Goal: Task Accomplishment & Management: Manage account settings

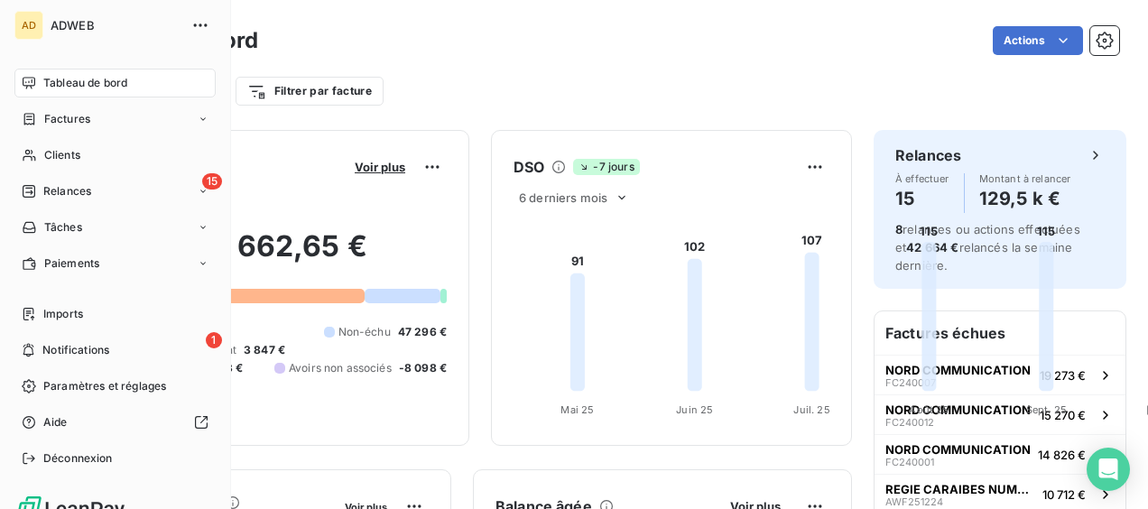
click at [36, 186] on div "Relances" at bounding box center [56, 191] width 69 height 16
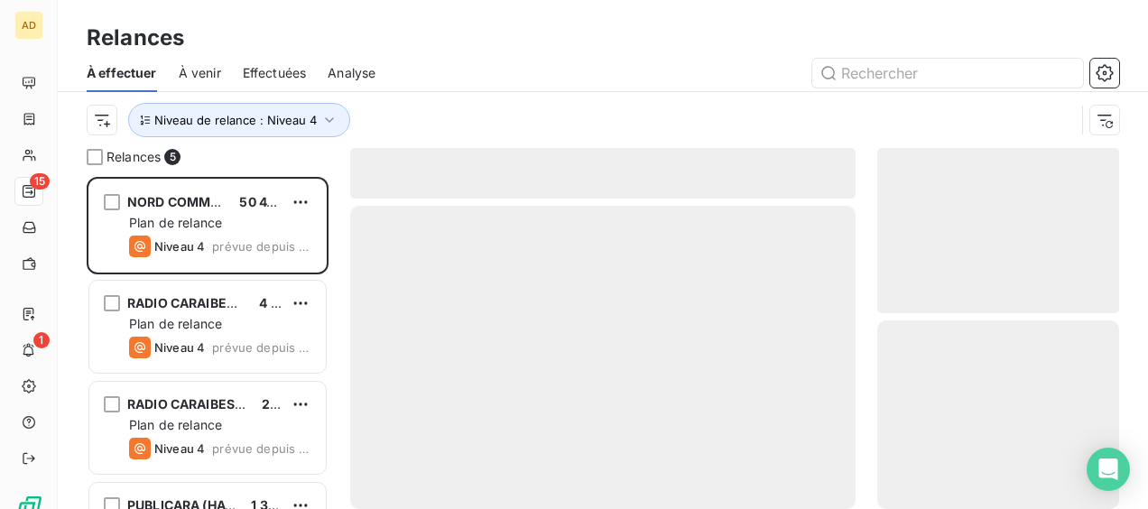
scroll to position [318, 227]
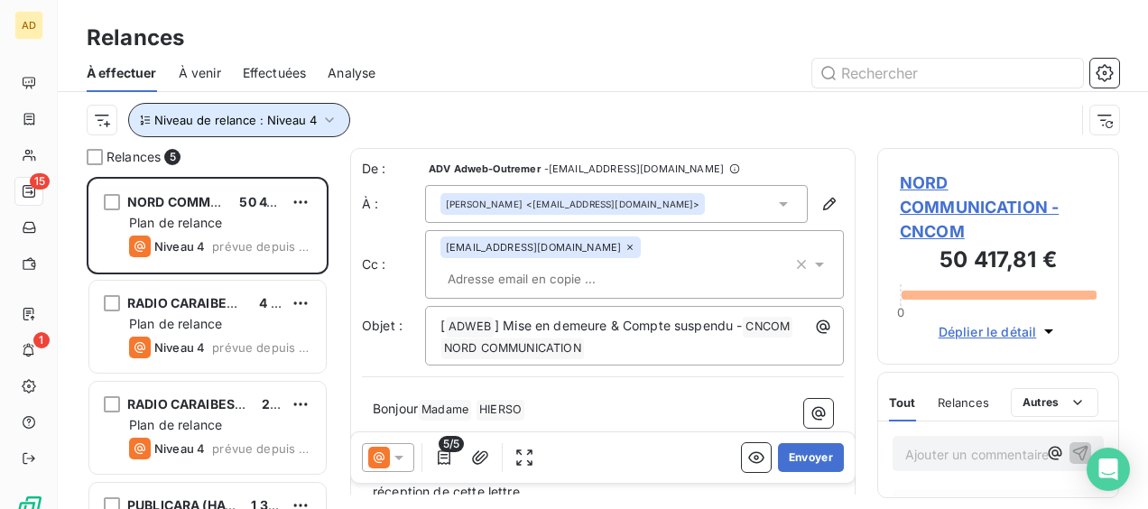
click at [162, 117] on span "Niveau de relance : Niveau 4" at bounding box center [235, 120] width 162 height 14
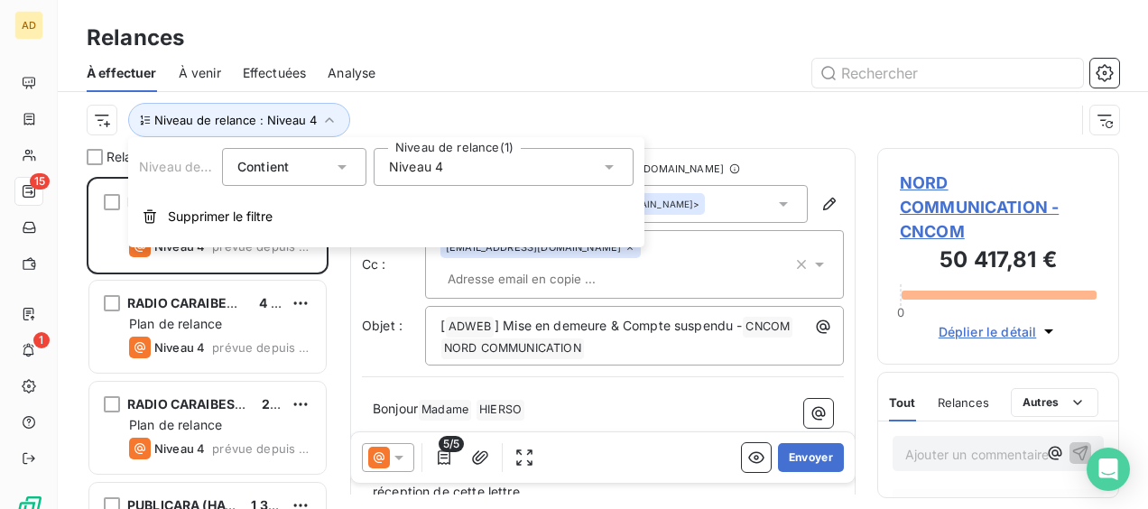
click at [412, 170] on span "Niveau 4" at bounding box center [416, 167] width 54 height 18
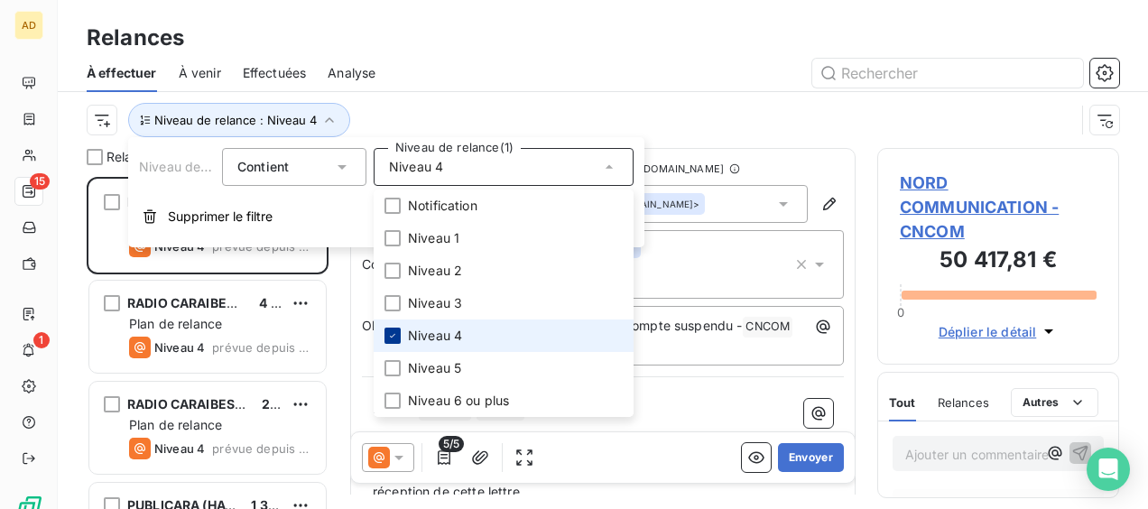
click at [393, 330] on icon at bounding box center [392, 335] width 11 height 11
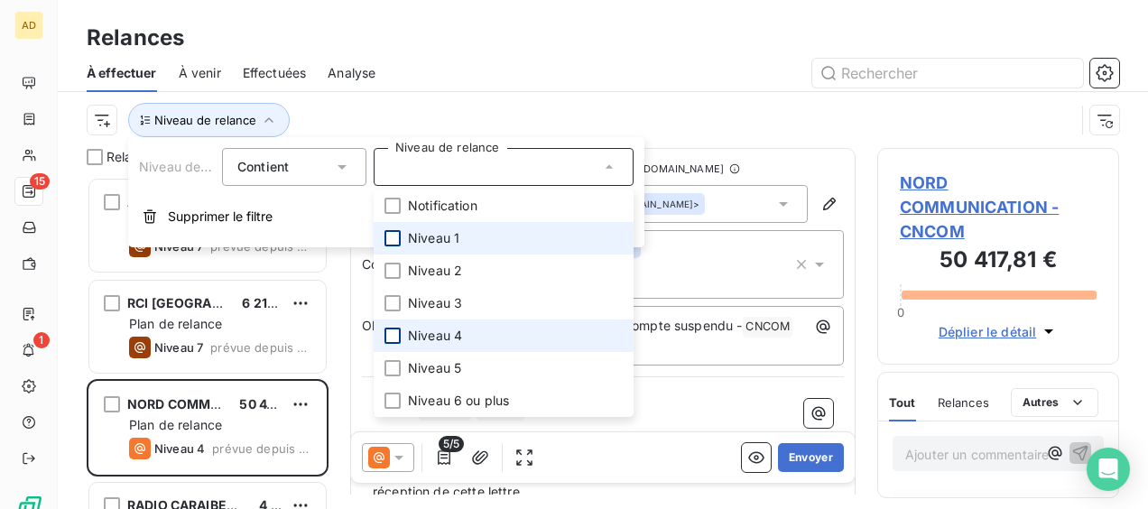
click at [387, 241] on div at bounding box center [392, 238] width 16 height 16
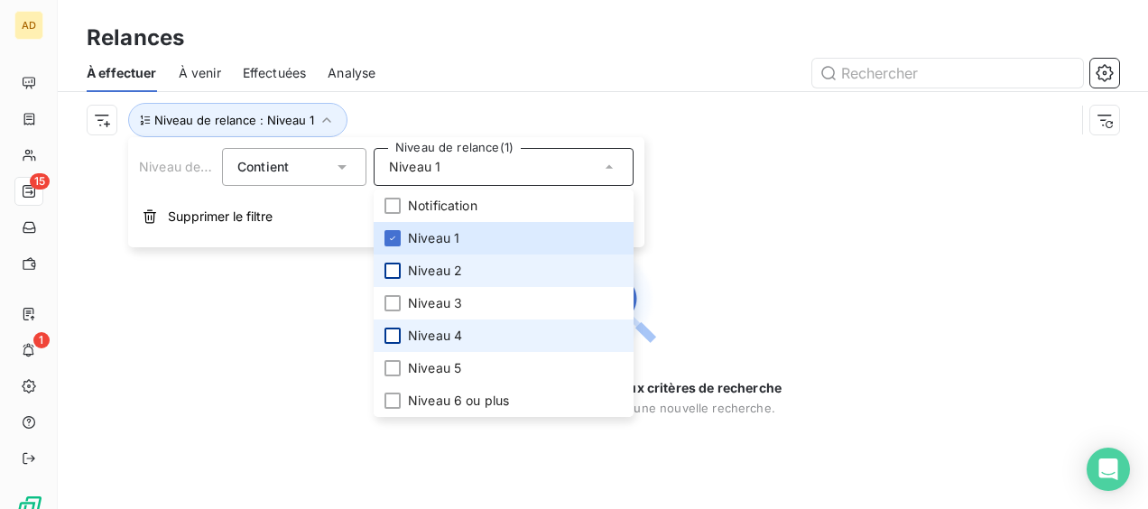
click at [390, 269] on div at bounding box center [392, 271] width 16 height 16
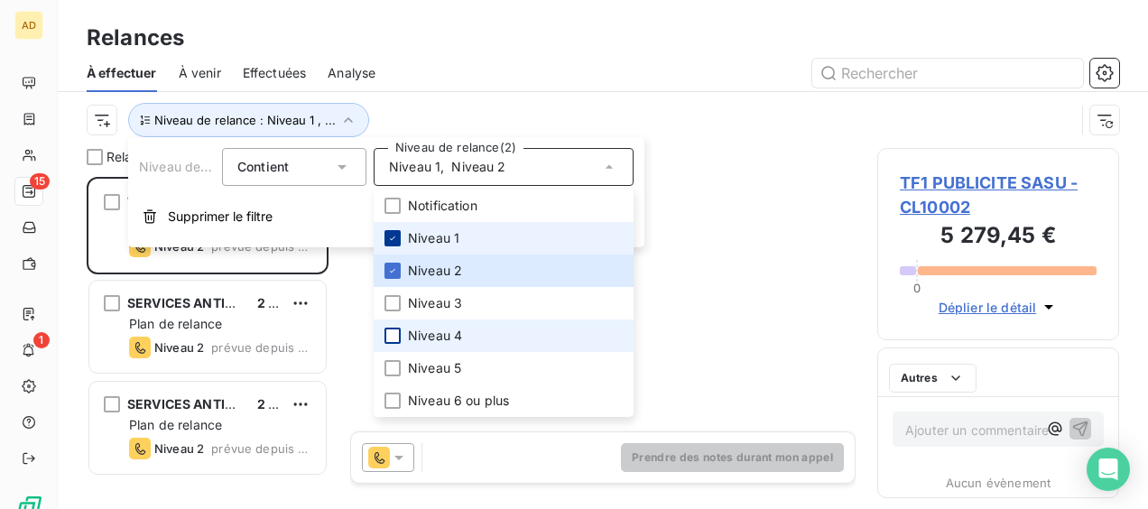
scroll to position [318, 227]
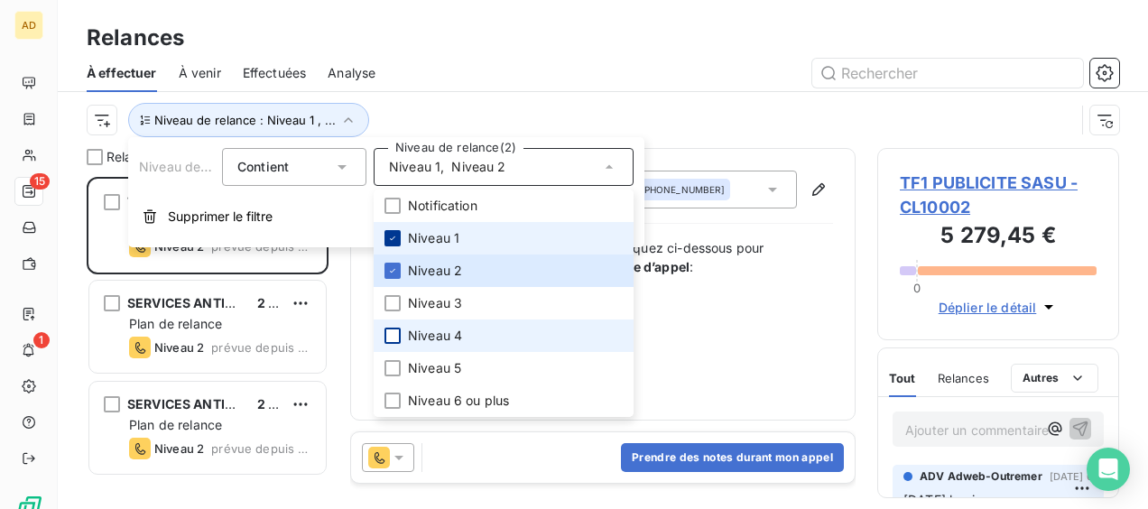
click at [387, 235] on icon at bounding box center [392, 238] width 11 height 11
click at [622, 48] on div "Relances" at bounding box center [603, 38] width 1090 height 32
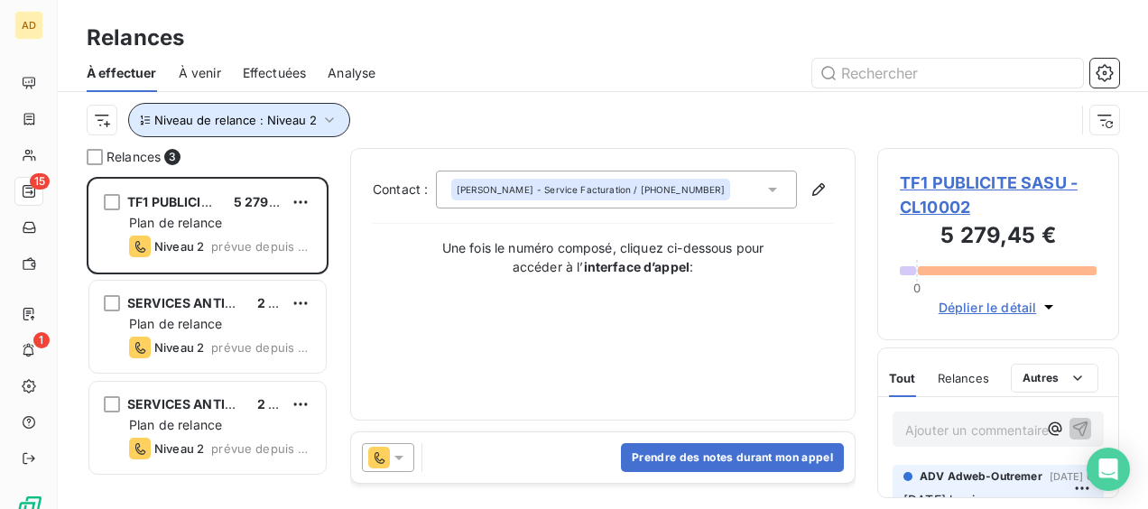
click at [326, 117] on icon "button" at bounding box center [329, 120] width 18 height 18
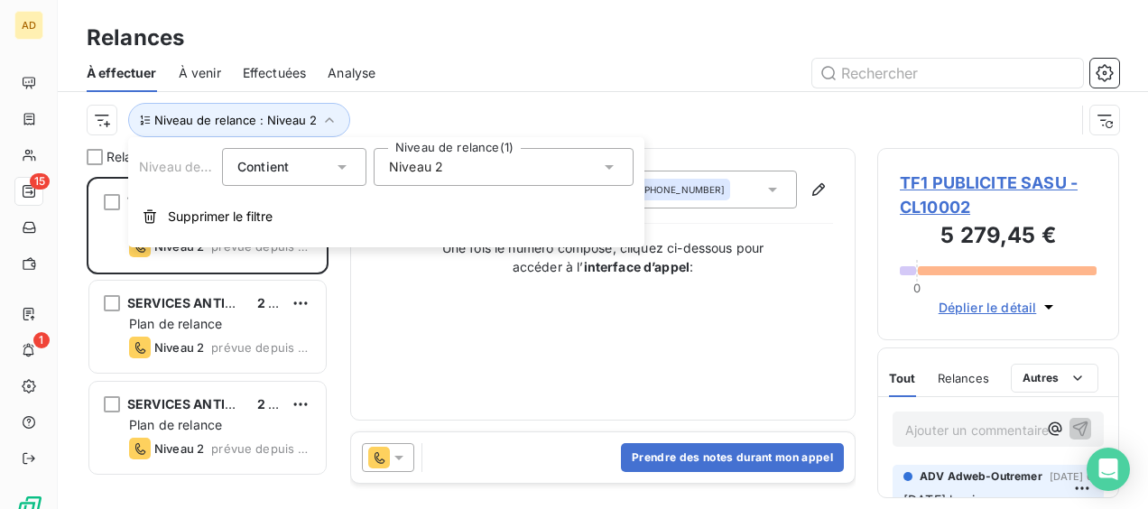
click at [493, 175] on div "Niveau 2" at bounding box center [504, 167] width 260 height 38
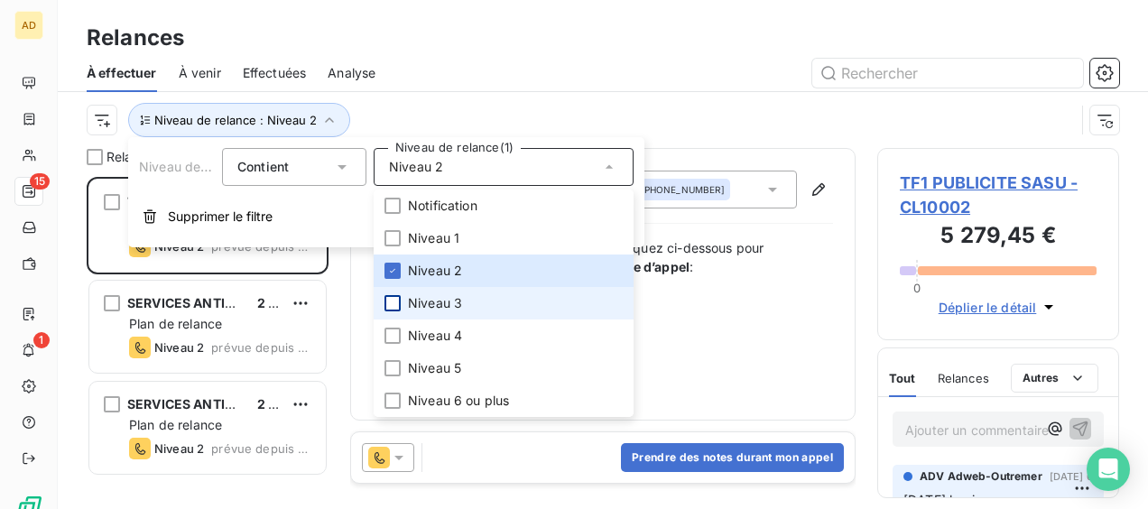
click at [399, 303] on div at bounding box center [392, 303] width 16 height 16
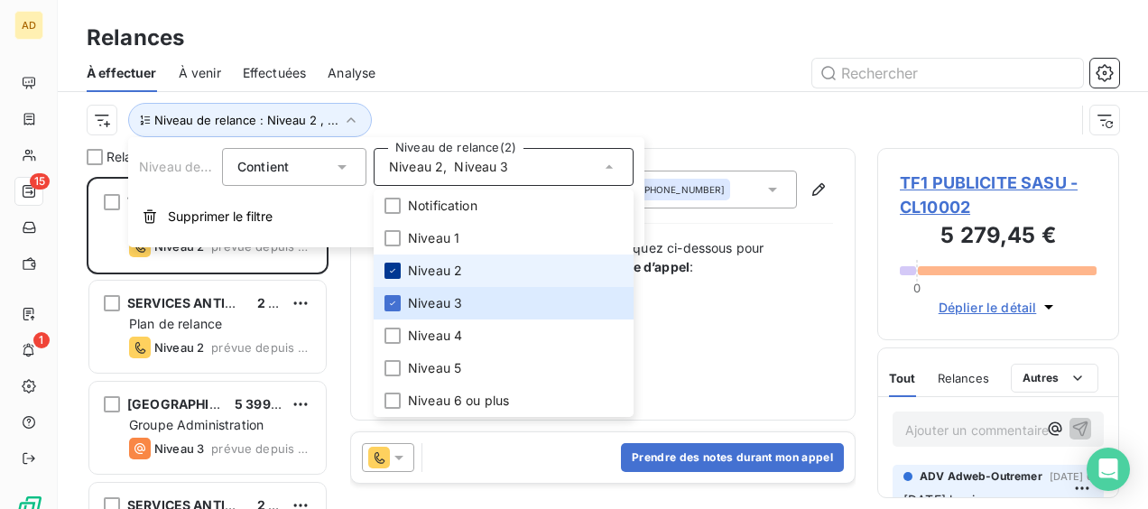
click at [394, 270] on icon at bounding box center [392, 271] width 5 height 4
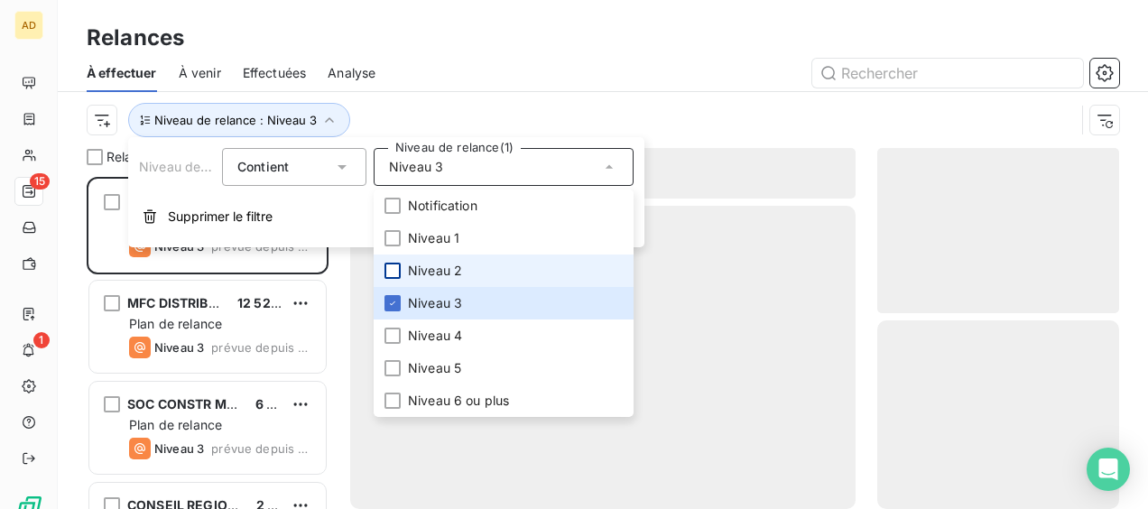
scroll to position [318, 227]
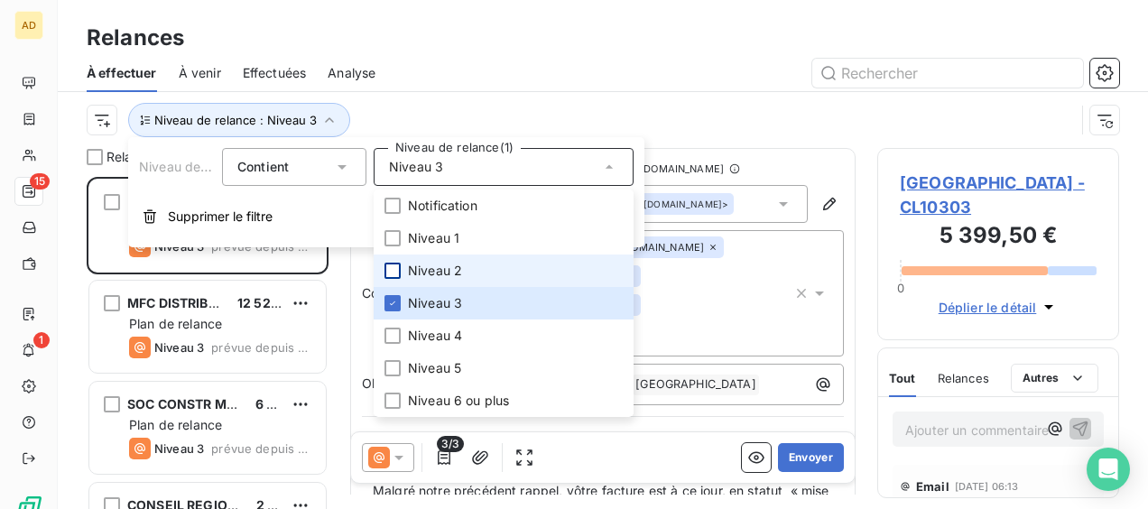
click at [477, 50] on div "Relances" at bounding box center [603, 38] width 1090 height 32
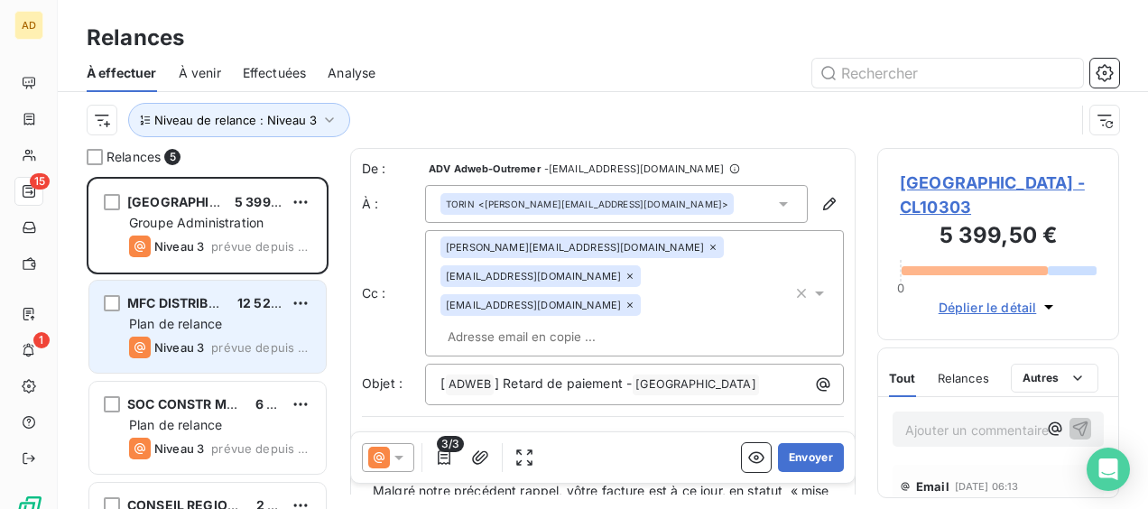
click at [183, 359] on div "MFC DISTRIBUTION SARL 12 522,55 € Plan de relance Niveau 3 prévue depuis 6 jours" at bounding box center [207, 327] width 236 height 92
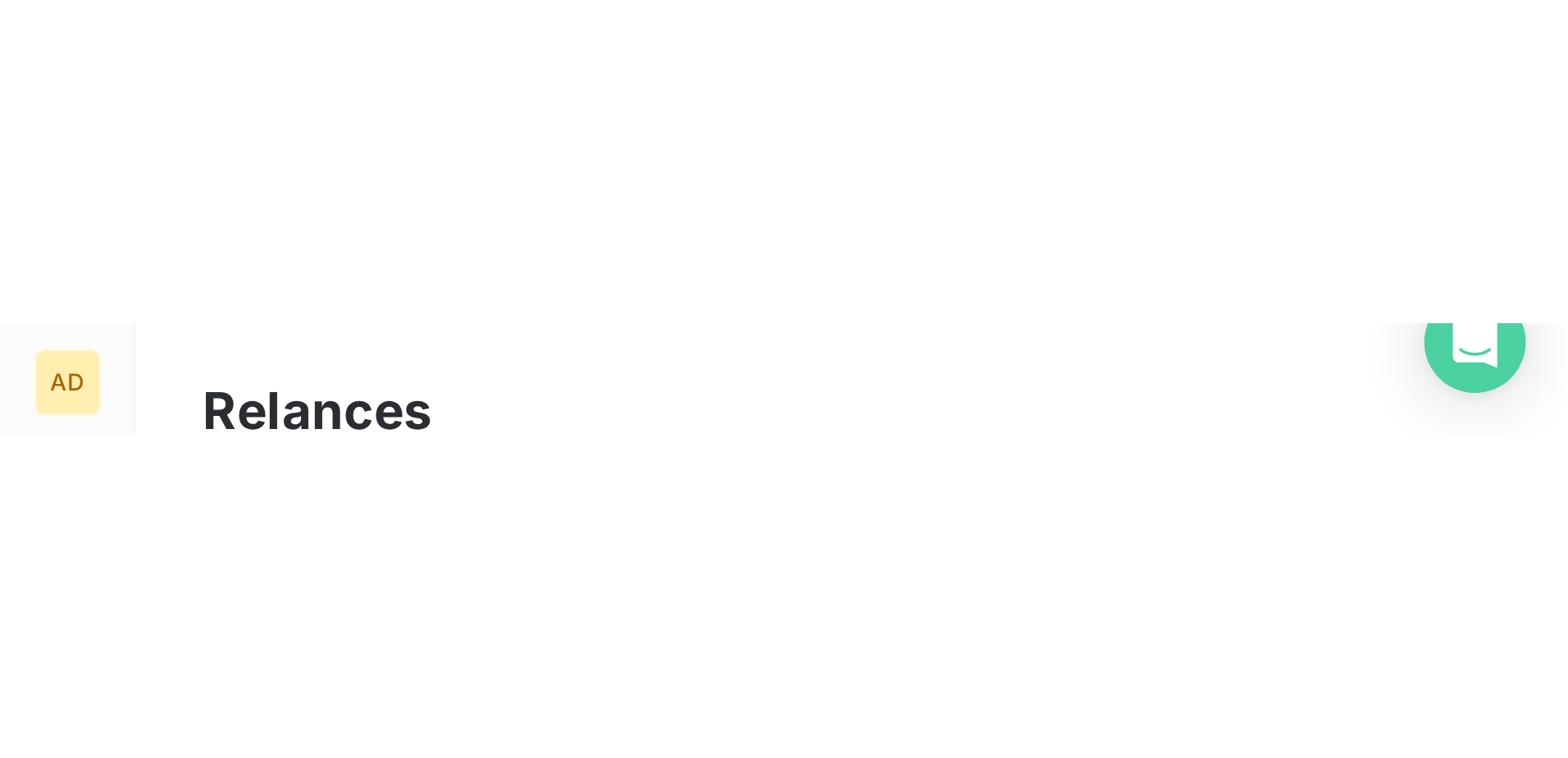
scroll to position [585, 339]
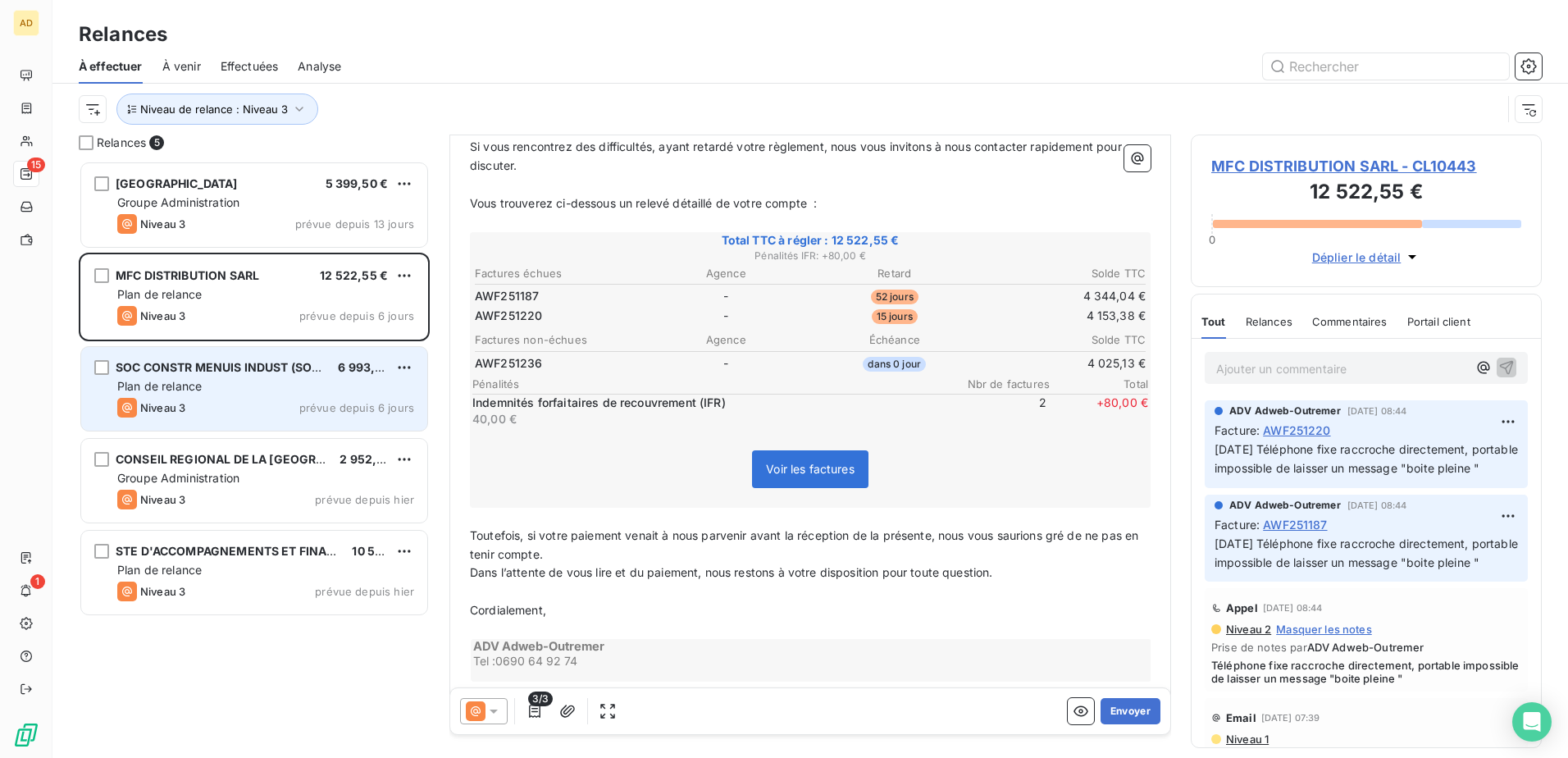
click at [281, 399] on div "Niveau 3 prévue depuis 6 jours" at bounding box center [265, 408] width 297 height 20
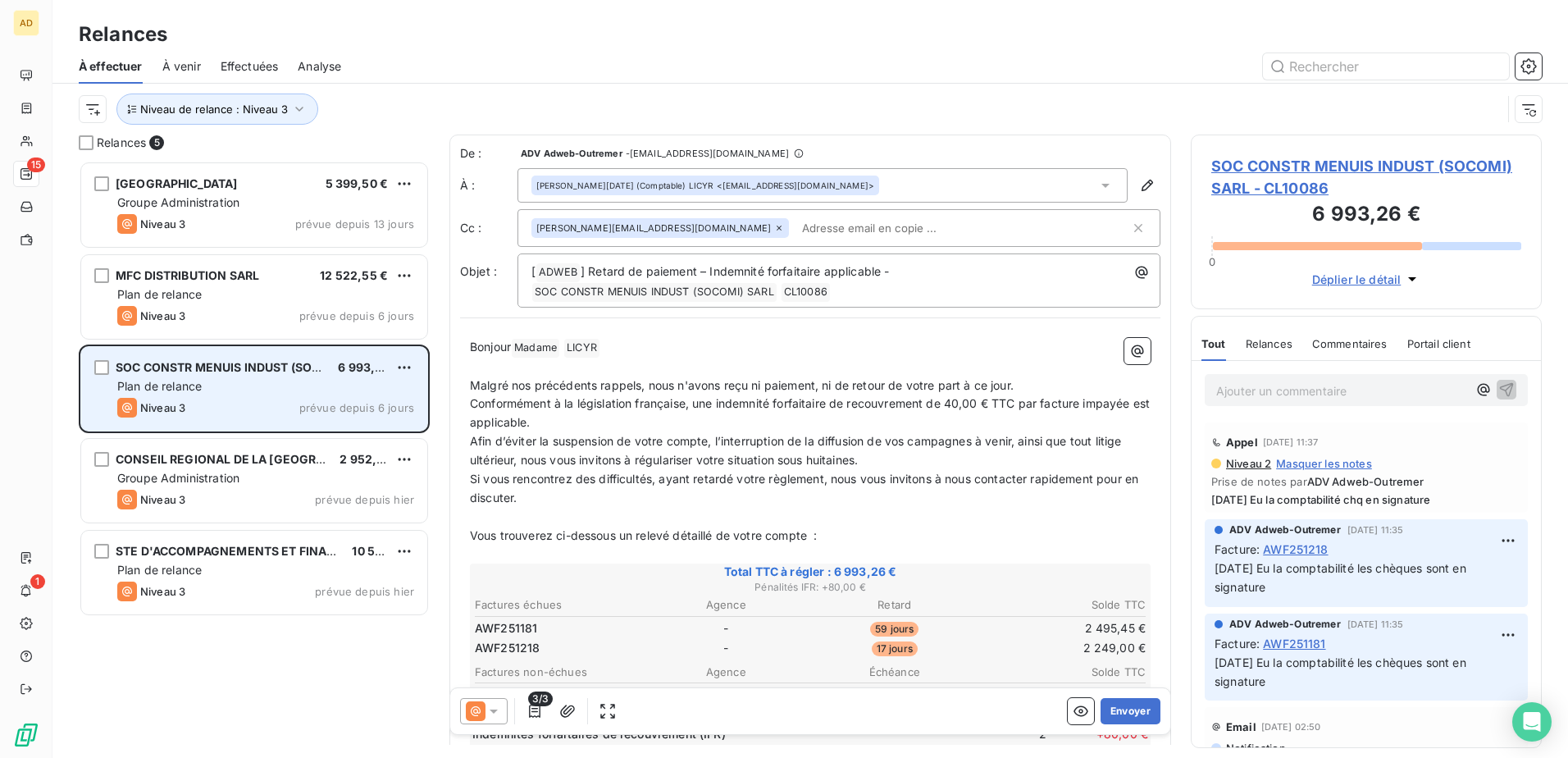
click at [278, 396] on div "SOC CONSTR MENUIS INDUST (SOCOMI) SARL 6 993,26 € Plan de relance Niveau 3 prév…" at bounding box center [253, 389] width 346 height 84
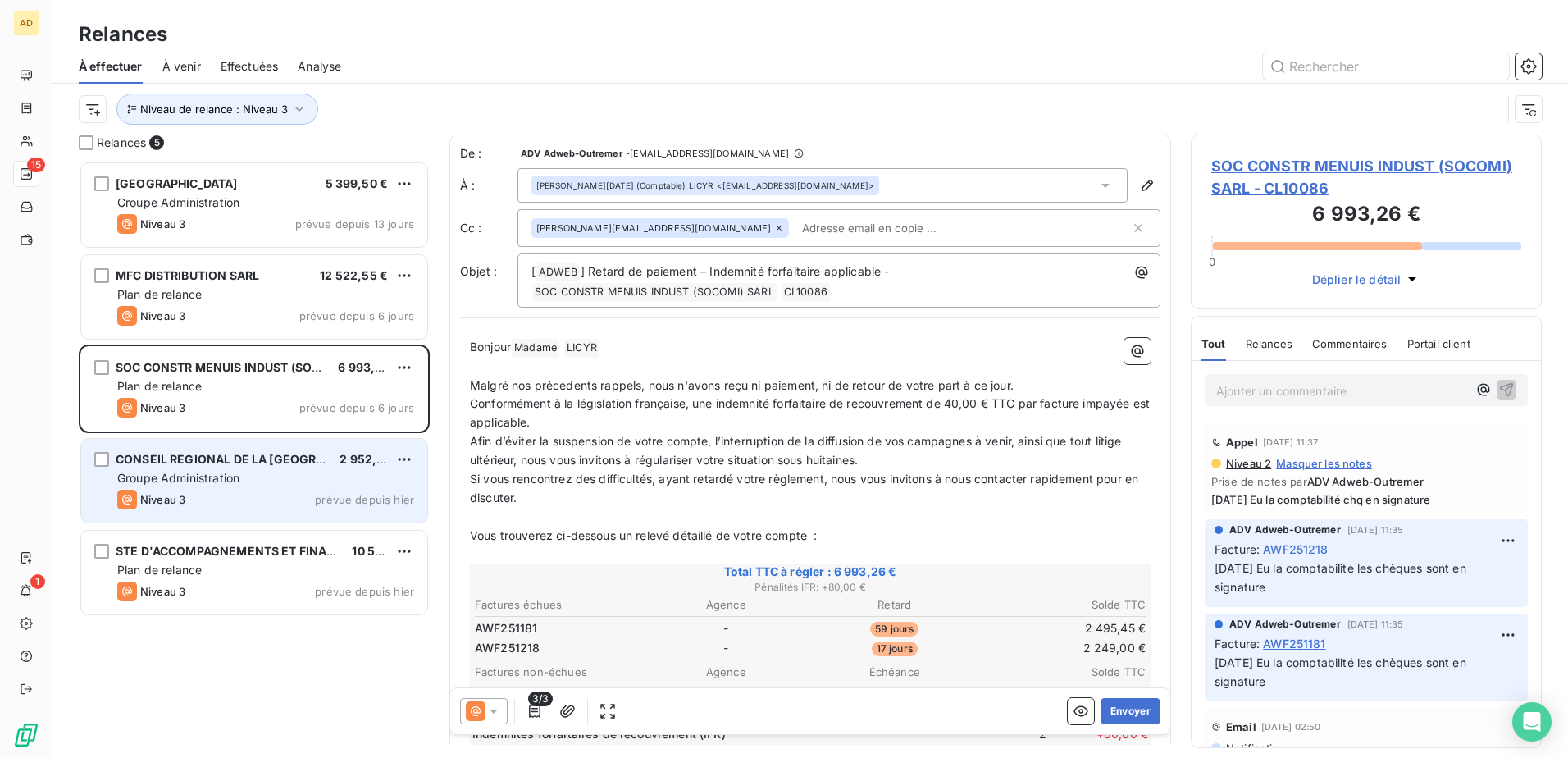
click at [262, 462] on div "Groupe Administration" at bounding box center [265, 478] width 297 height 16
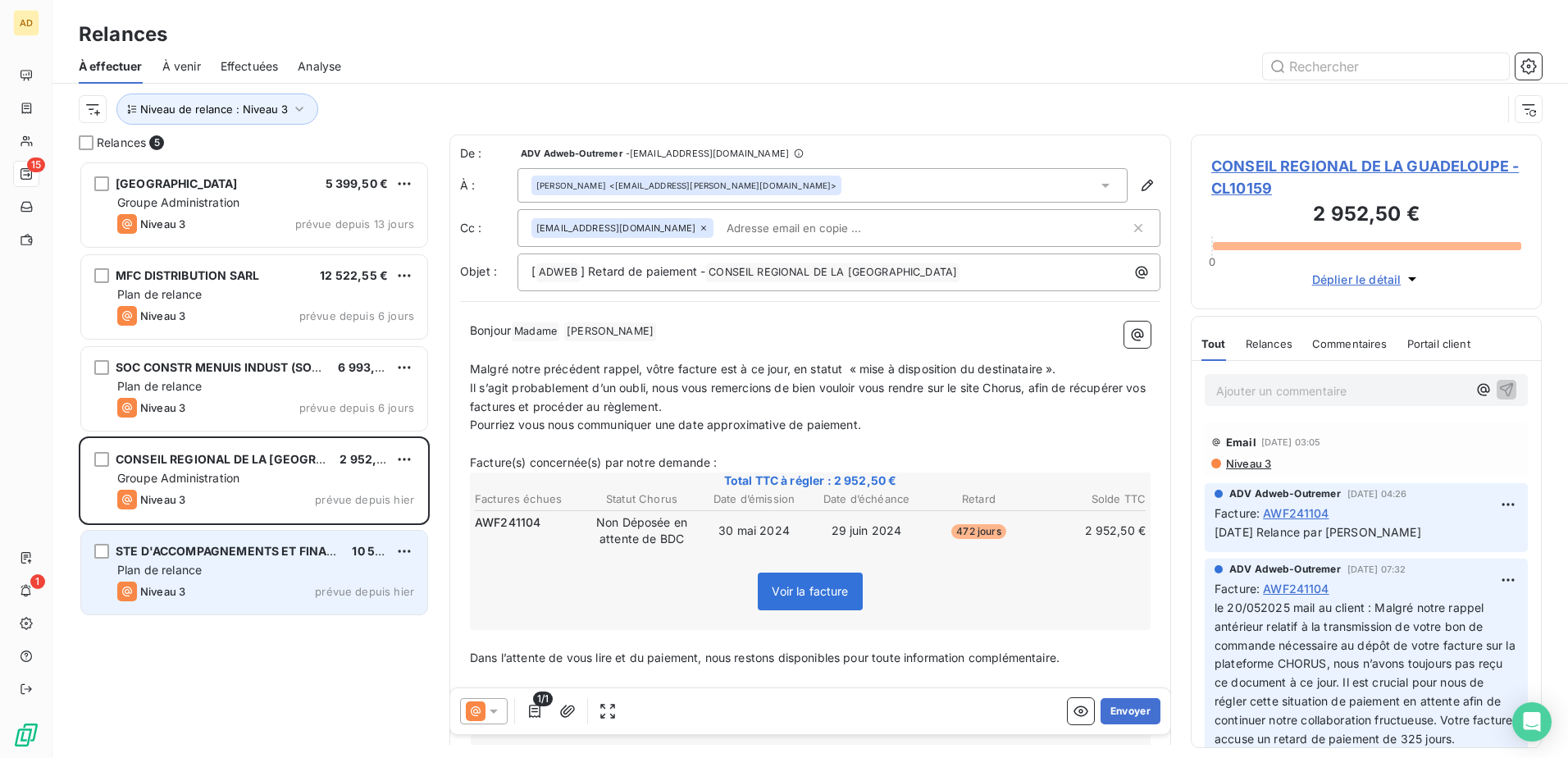
click at [236, 462] on div "Niveau 3 prévue depuis hier" at bounding box center [265, 592] width 297 height 20
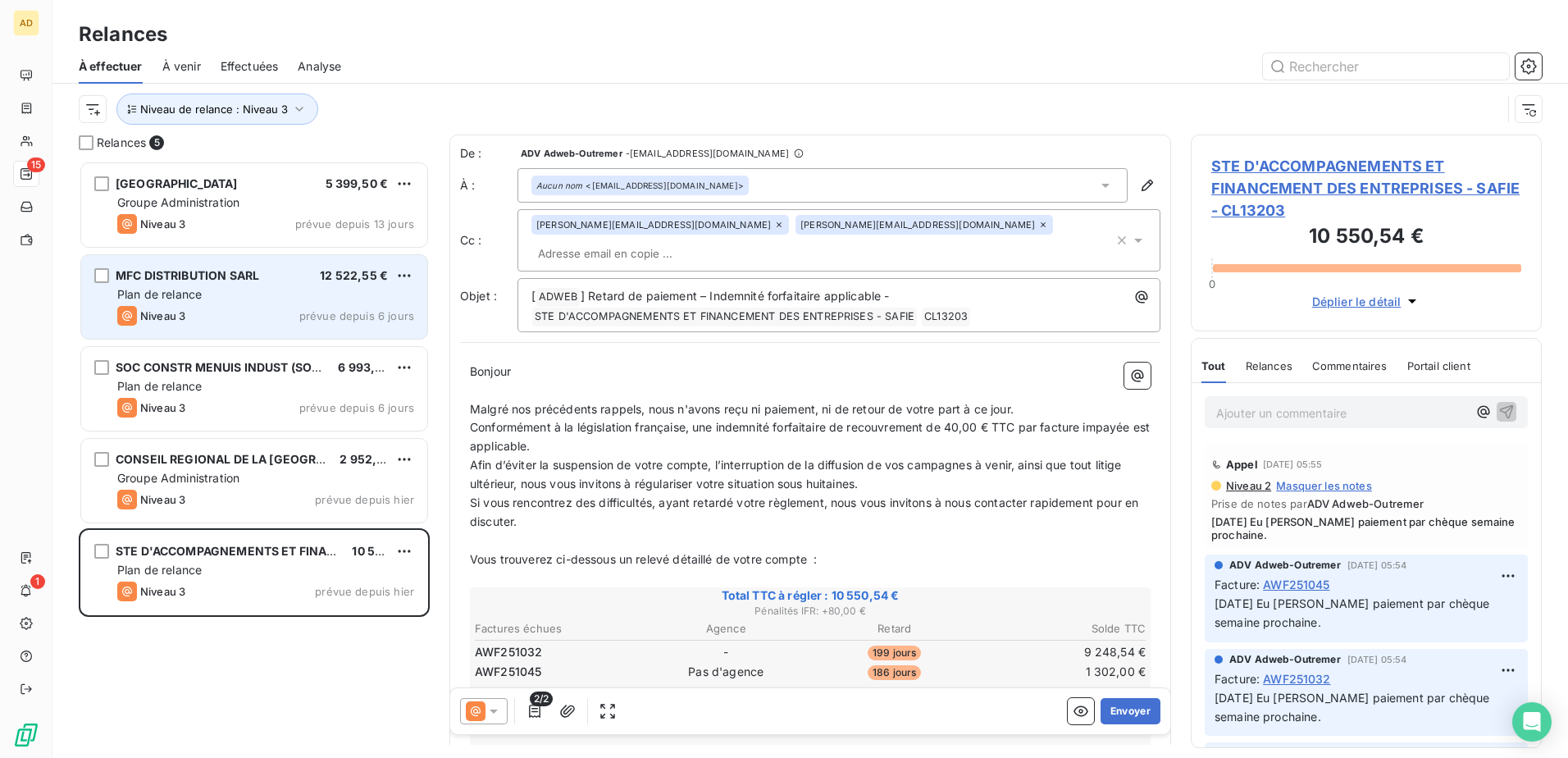
click at [269, 284] on div "MFC DISTRIBUTION SARL 12 522,55 € Plan de relance Niveau 3 prévue depuis 6 jours" at bounding box center [253, 297] width 346 height 84
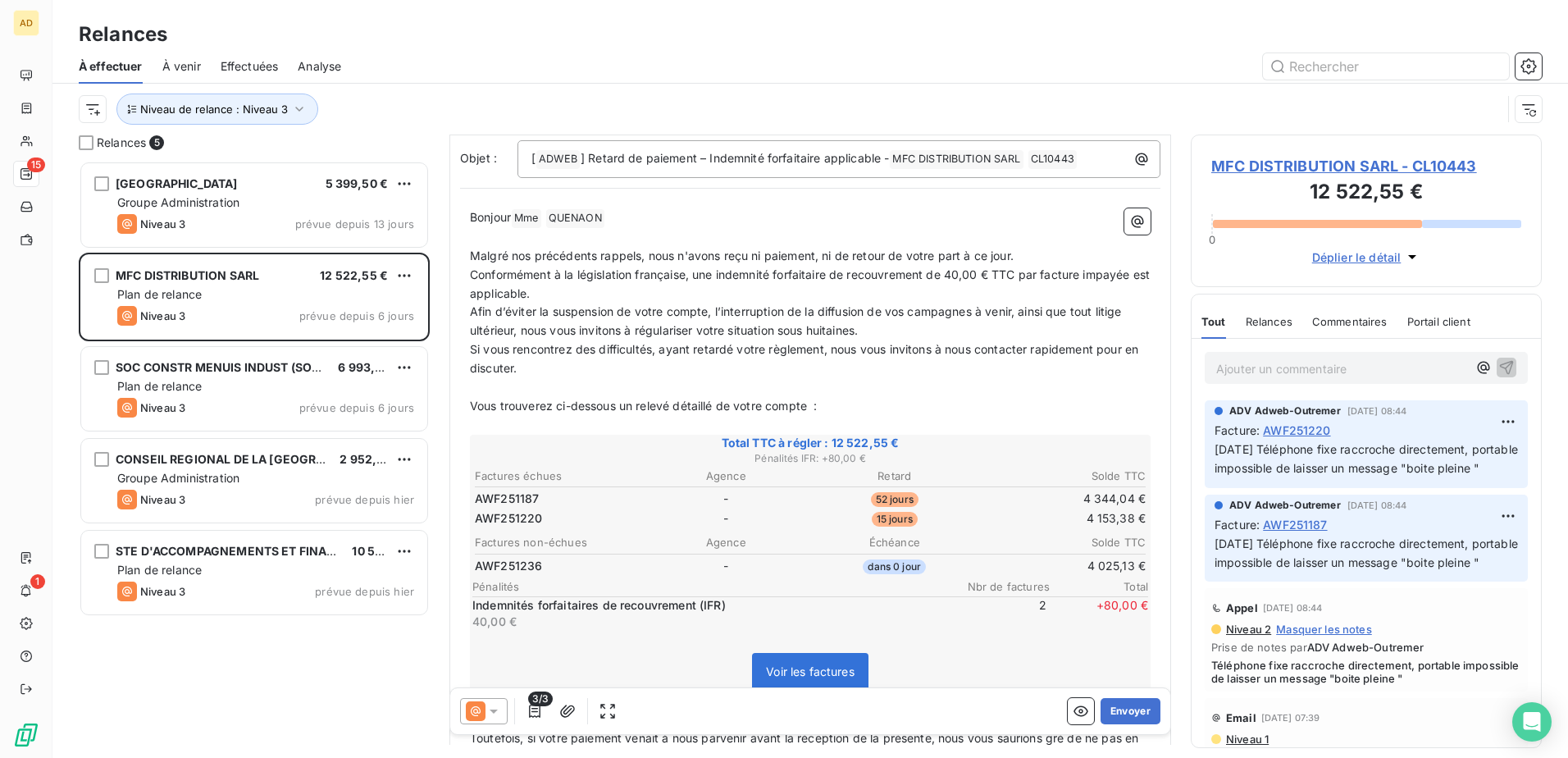
scroll to position [165, 0]
click at [295, 108] on icon "button" at bounding box center [299, 109] width 16 height 16
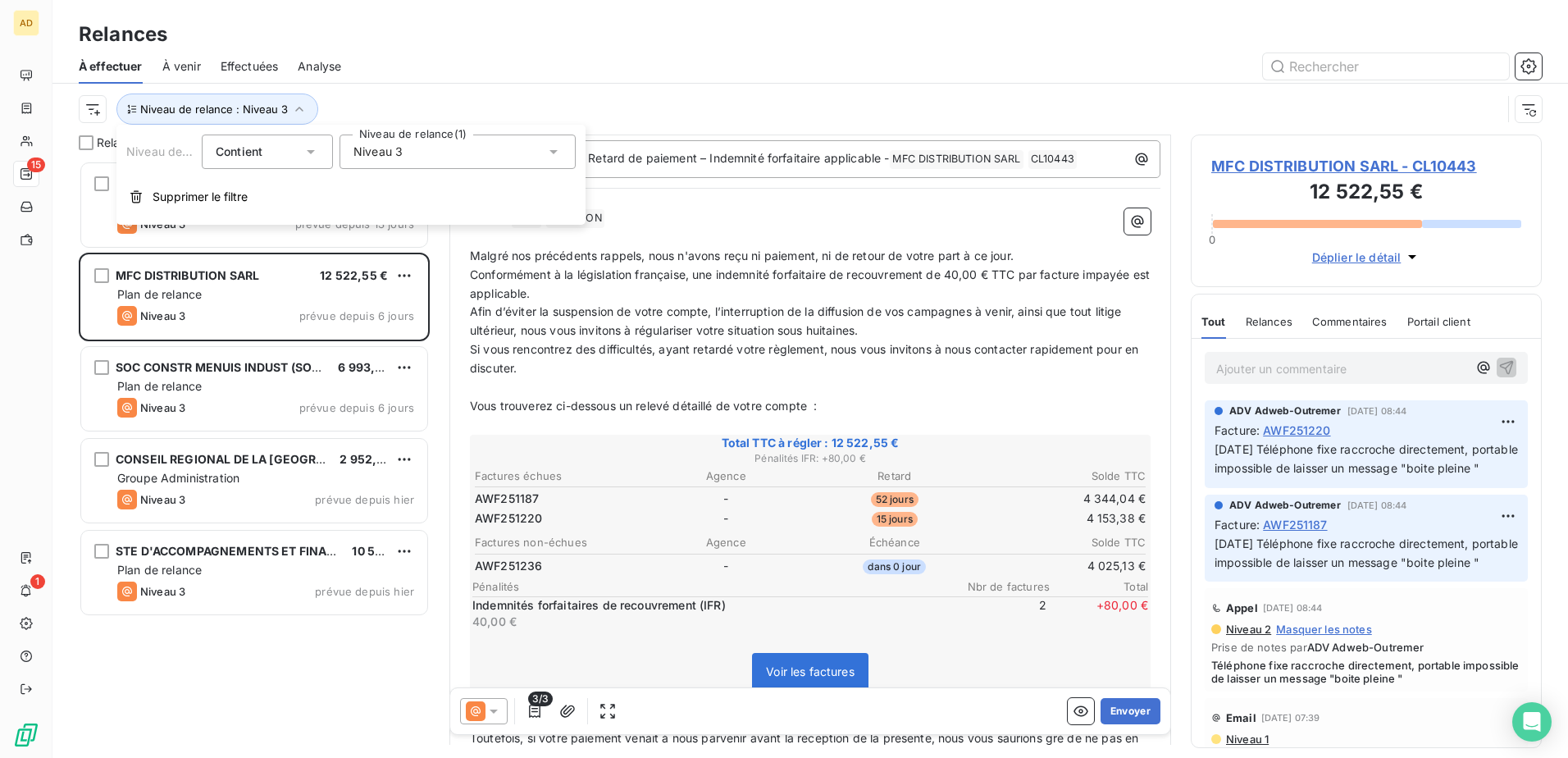
click at [377, 151] on span "Niveau 3" at bounding box center [378, 152] width 49 height 16
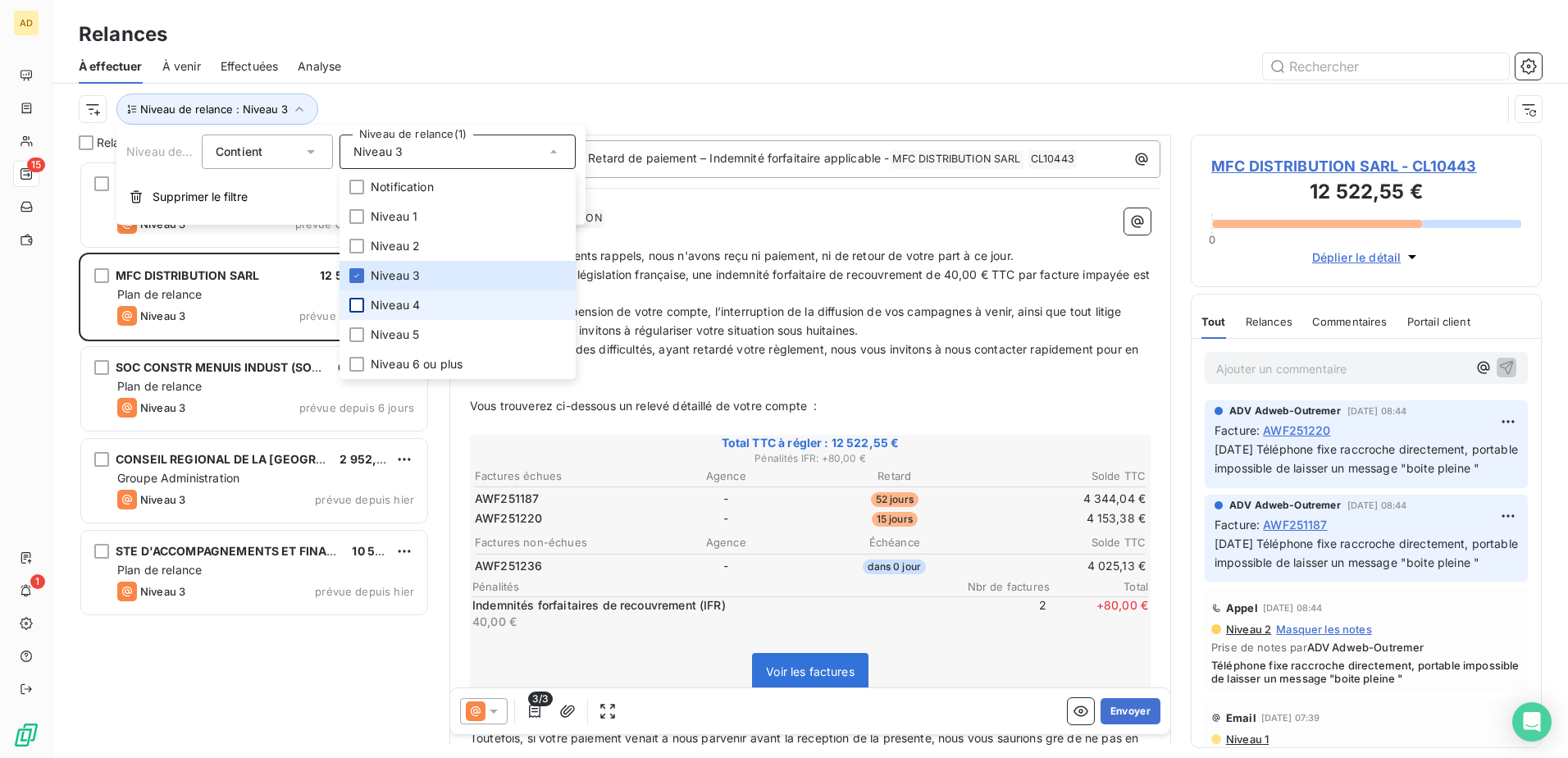
click at [358, 303] on div at bounding box center [356, 305] width 15 height 15
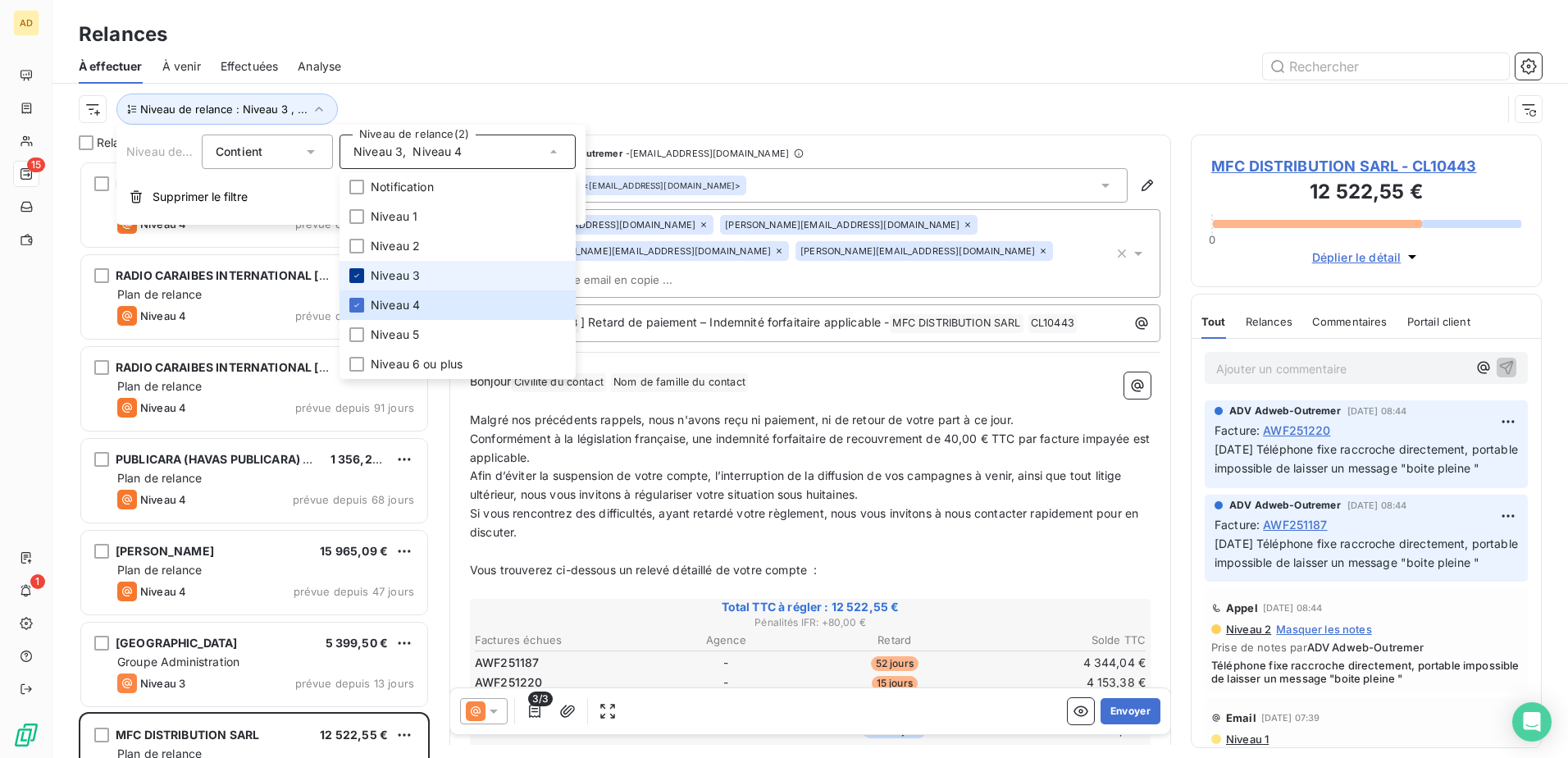
scroll to position [585, 339]
click at [353, 277] on icon at bounding box center [356, 275] width 10 height 10
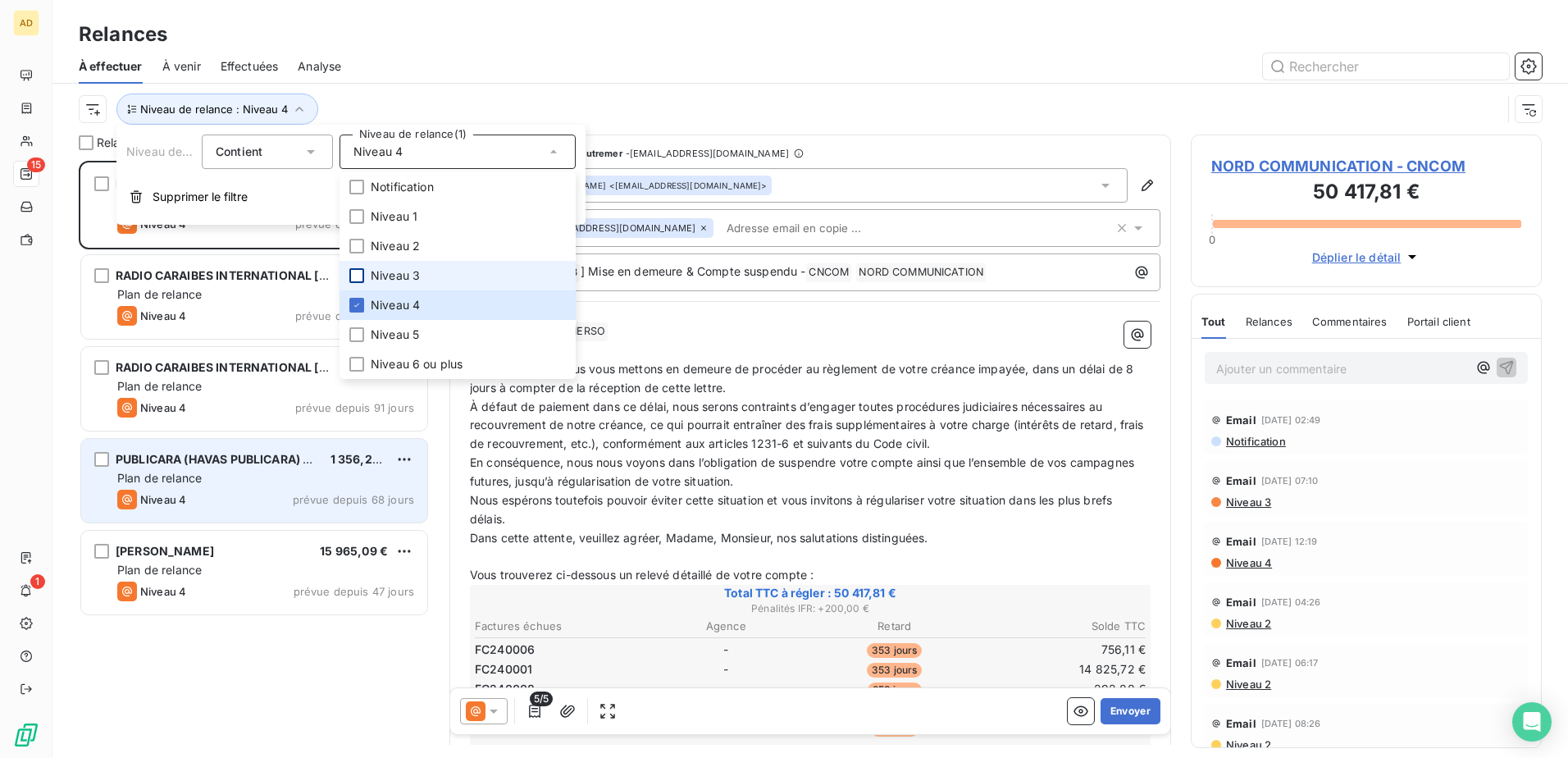
click at [156, 462] on span "Niveau 4" at bounding box center [163, 499] width 46 height 13
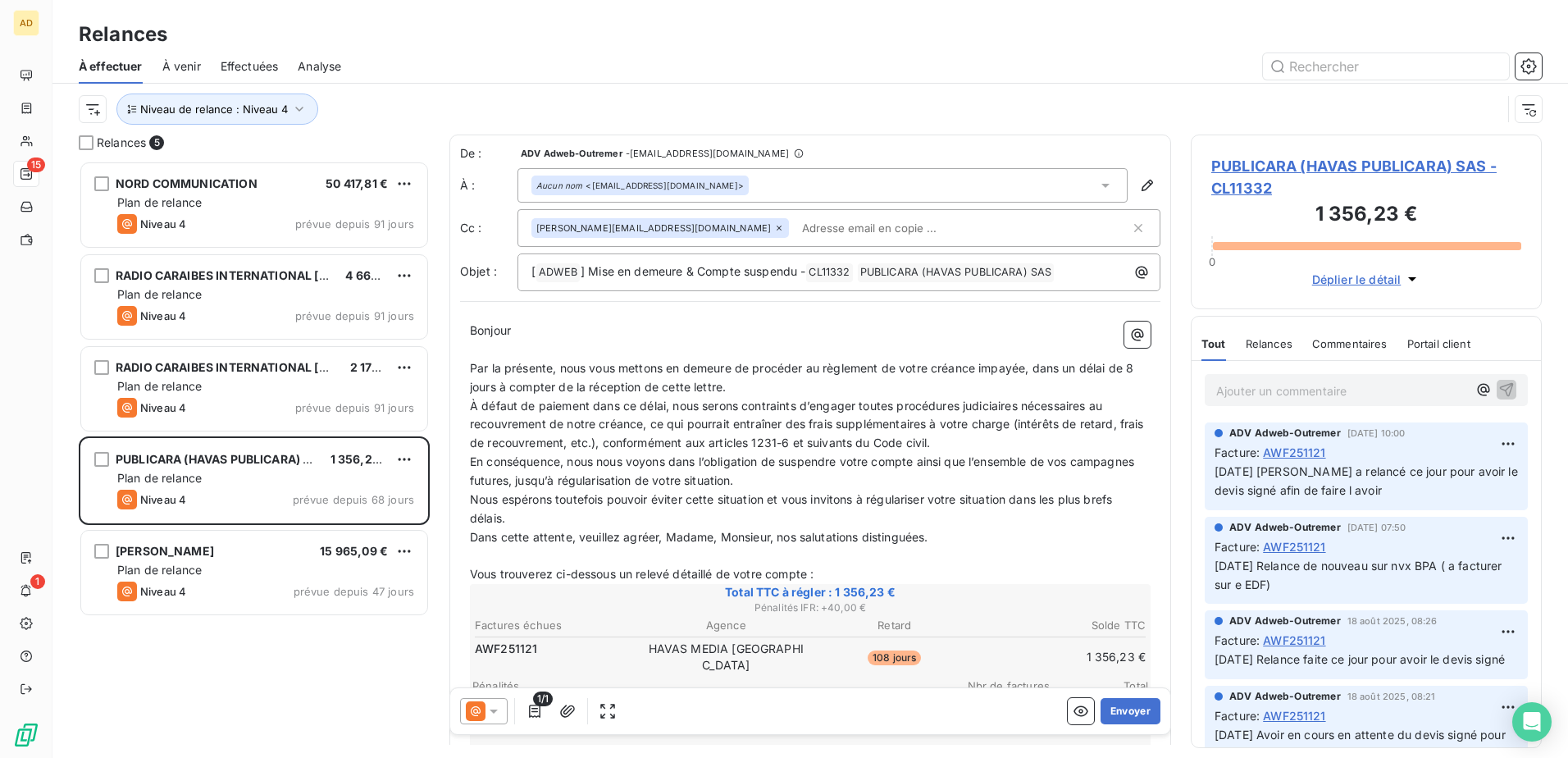
click at [1042, 390] on p "Ajouter un commentaire ﻿" at bounding box center [1341, 391] width 251 height 21
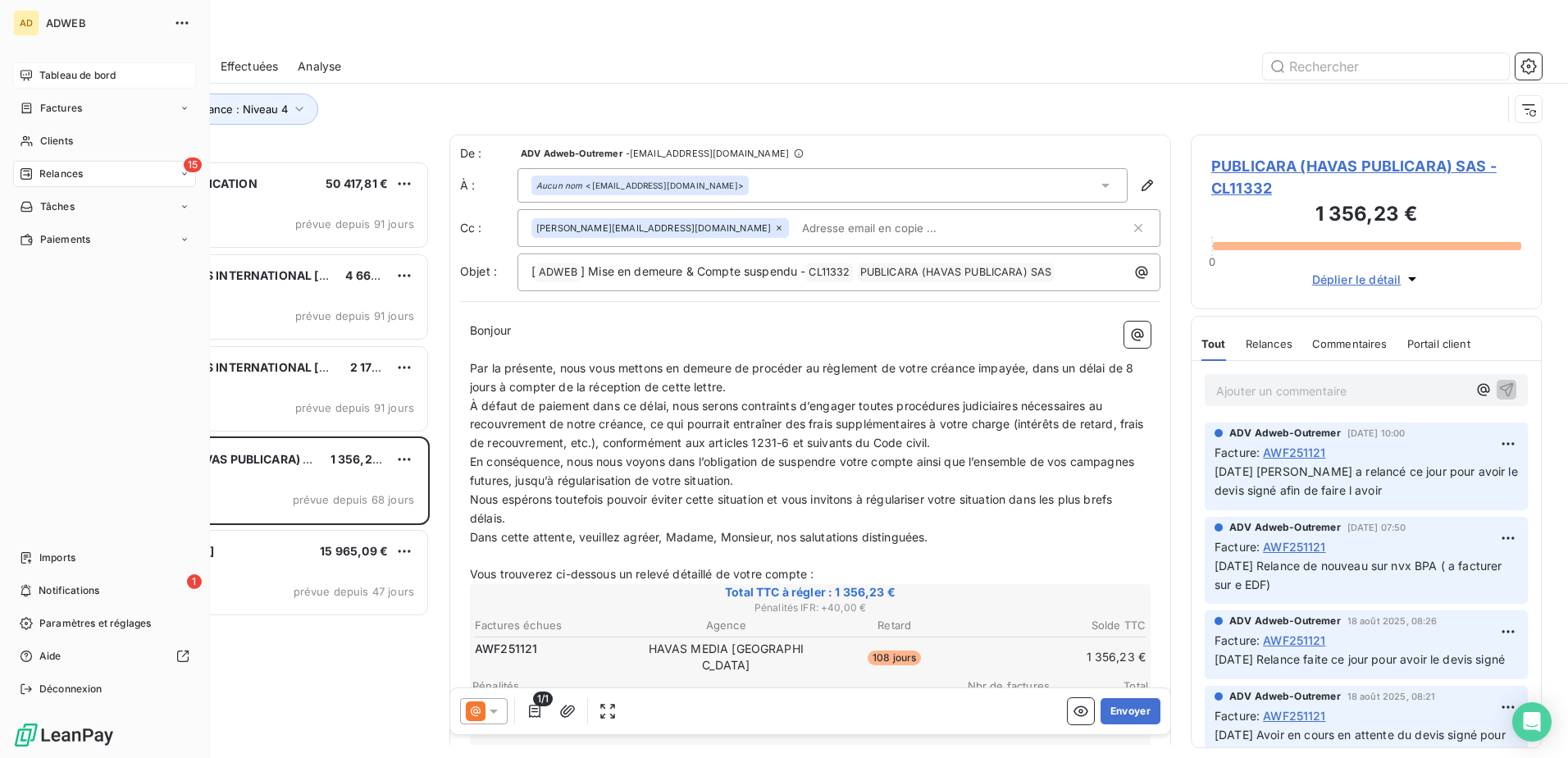
click at [53, 77] on span "Tableau de bord" at bounding box center [77, 75] width 76 height 15
